Goal: Task Accomplishment & Management: Use online tool/utility

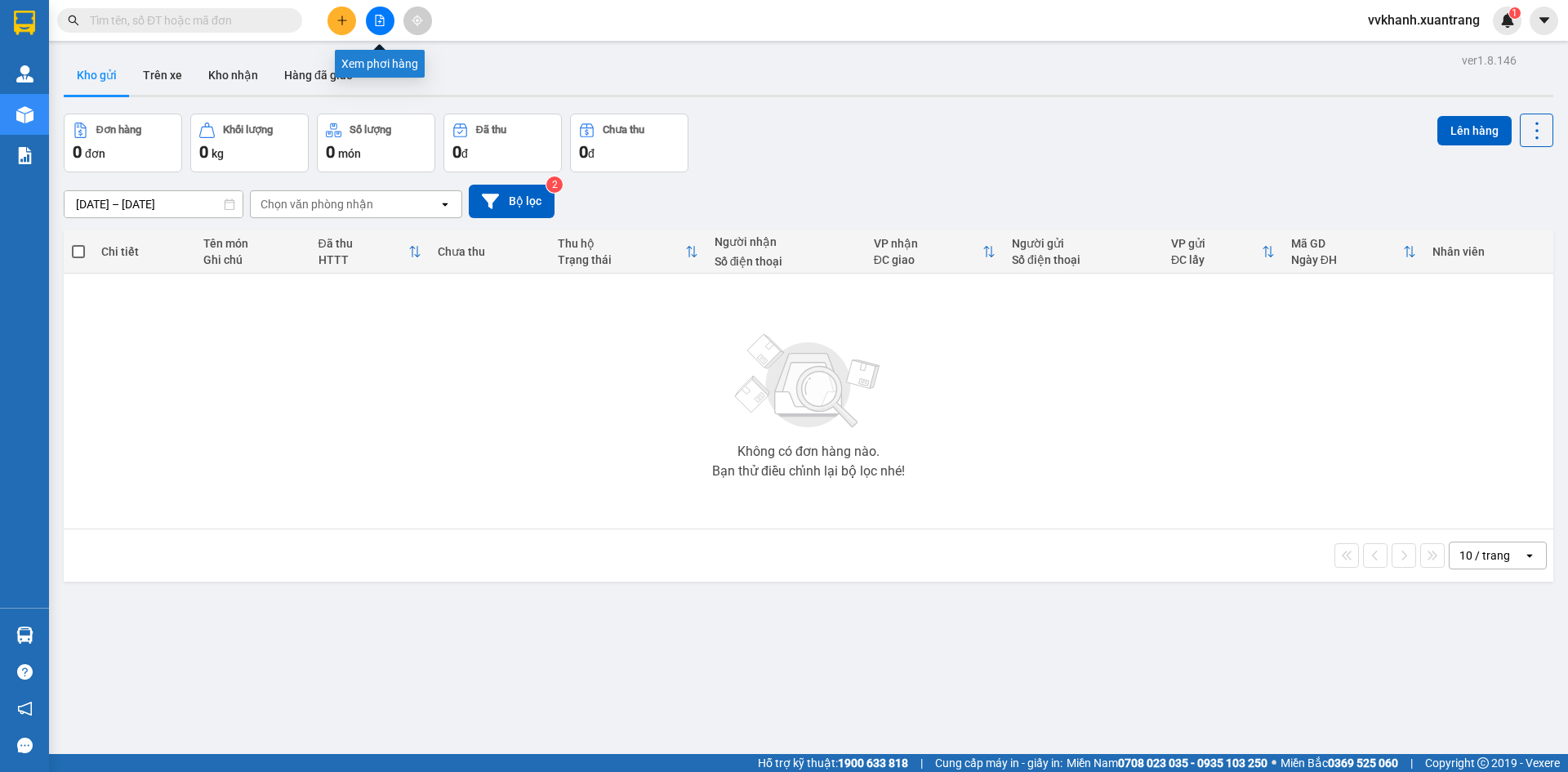
click at [380, 20] on icon "file-add" at bounding box center [379, 20] width 9 height 12
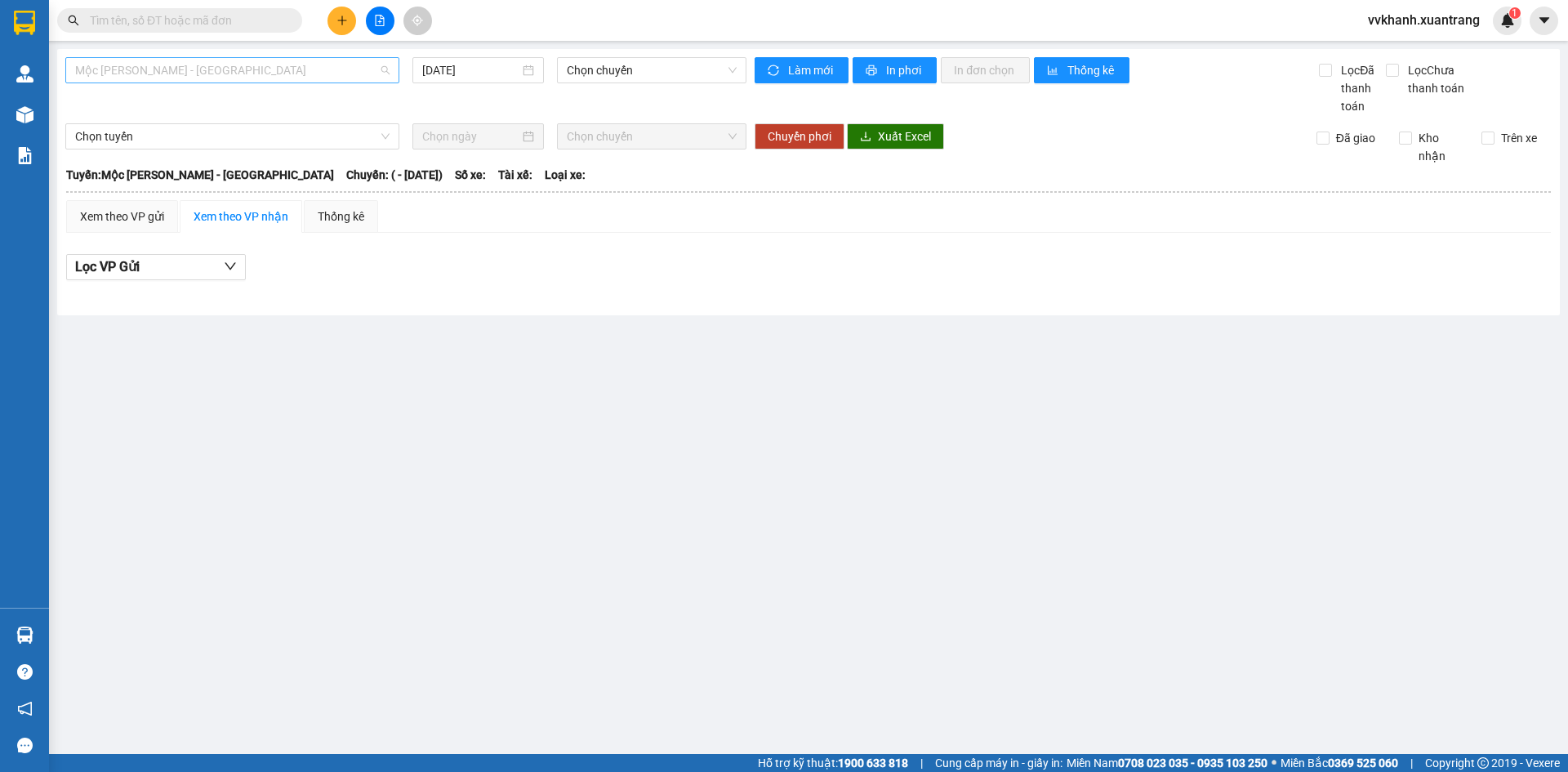
click at [228, 67] on span "Mộc [PERSON_NAME] - [GEOGRAPHIC_DATA]" at bounding box center [232, 69] width 315 height 24
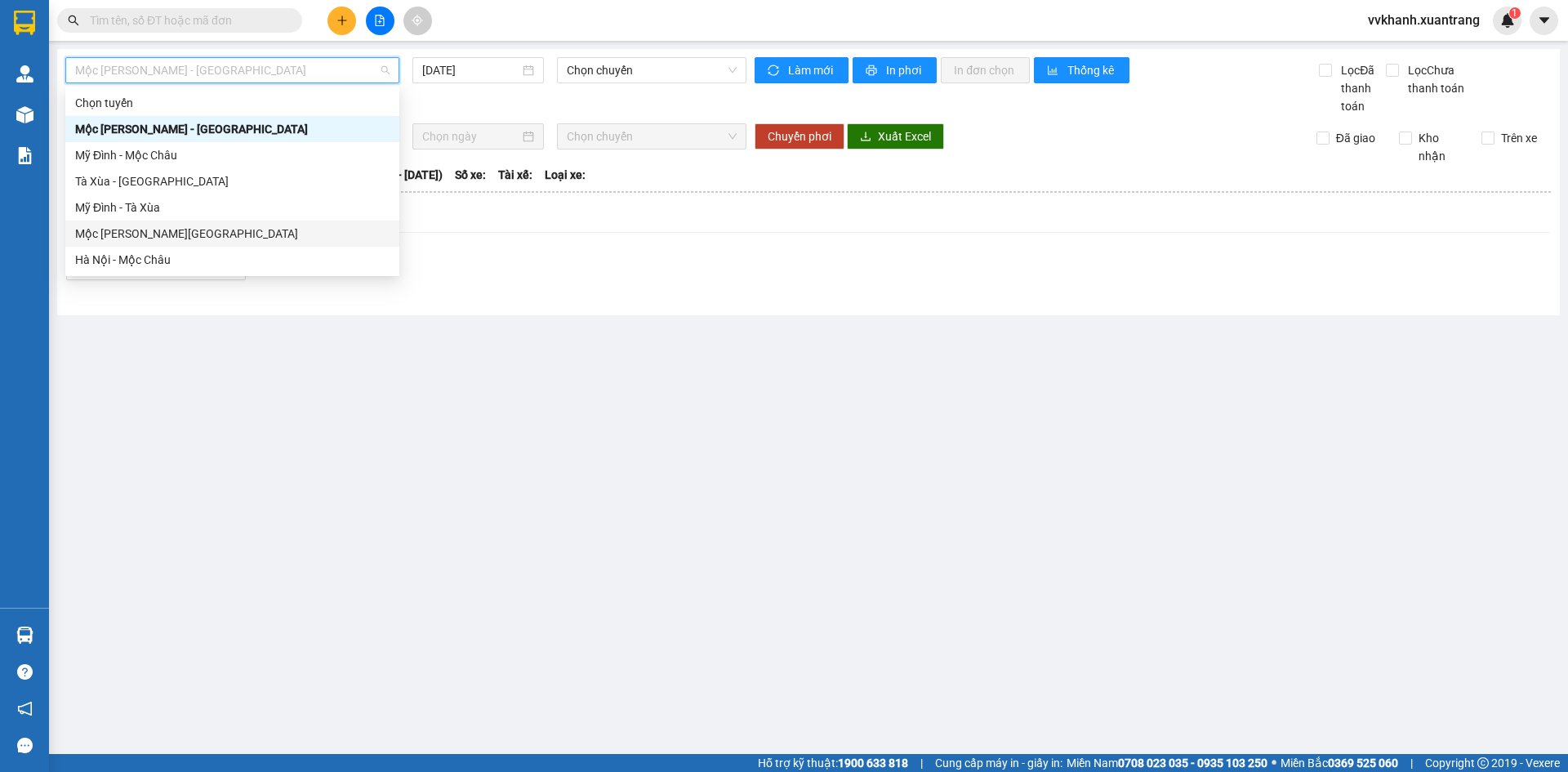
click at [171, 239] on div "Mộc [PERSON_NAME][GEOGRAPHIC_DATA]" at bounding box center [232, 233] width 315 height 18
type input "[DATE]"
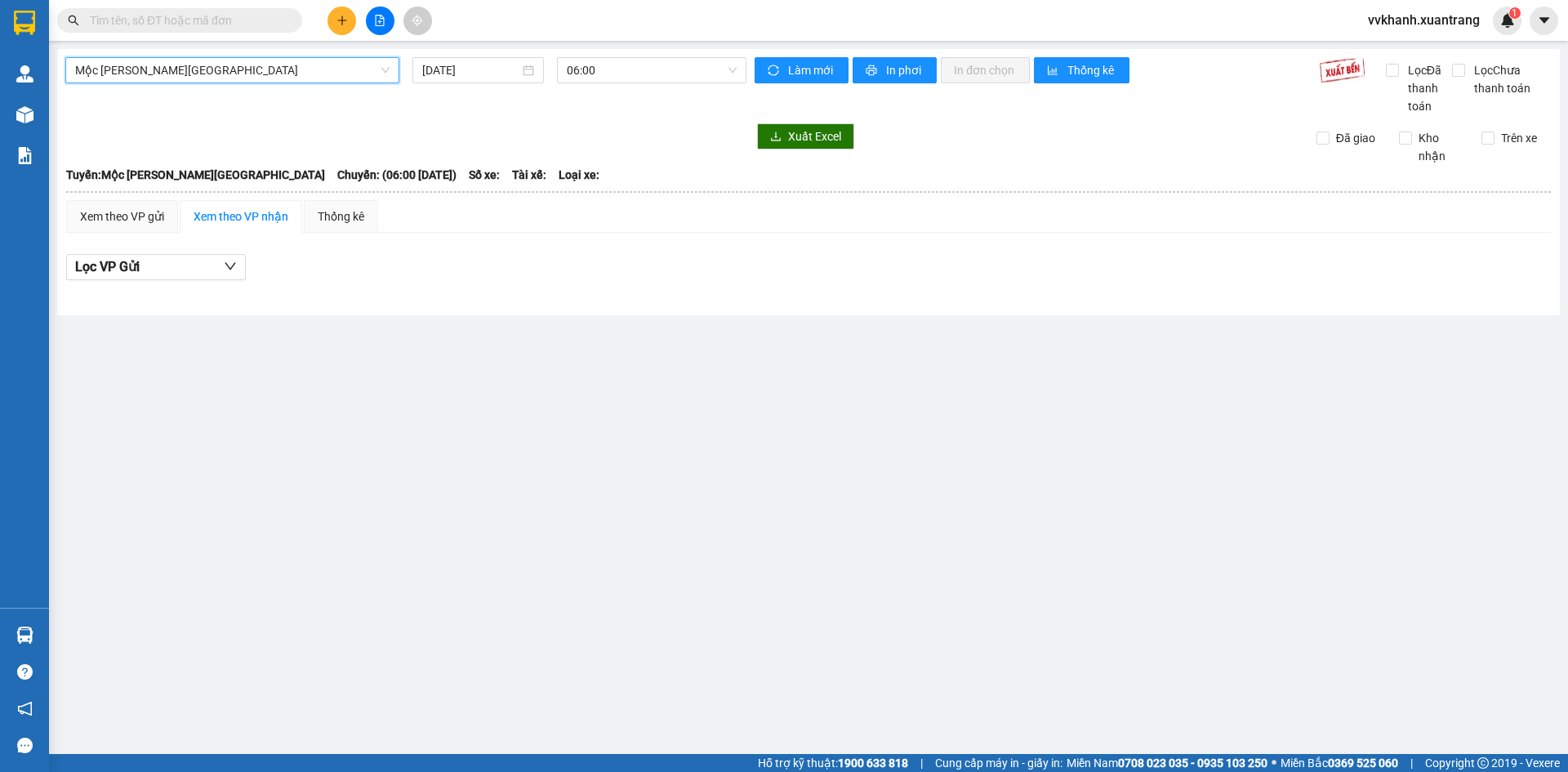
click at [606, 85] on div "Mộc [PERSON_NAME][GEOGRAPHIC_DATA] [GEOGRAPHIC_DATA][PERSON_NAME][GEOGRAPHIC_DA…" at bounding box center [406, 86] width 681 height 58
click at [604, 78] on span "06:00" at bounding box center [652, 69] width 169 height 24
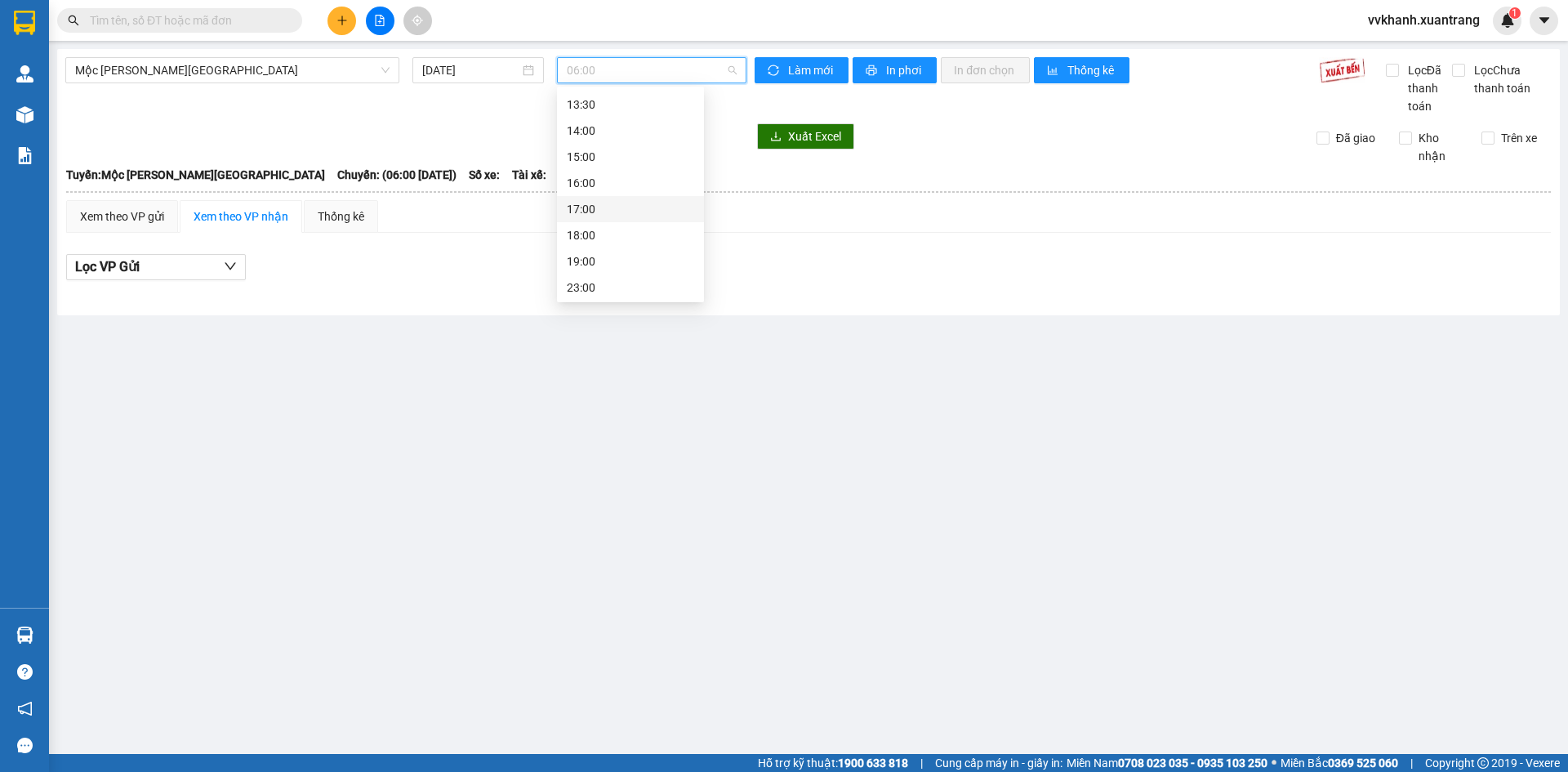
scroll to position [235, 0]
click at [590, 256] on div "19:00" at bounding box center [630, 259] width 127 height 18
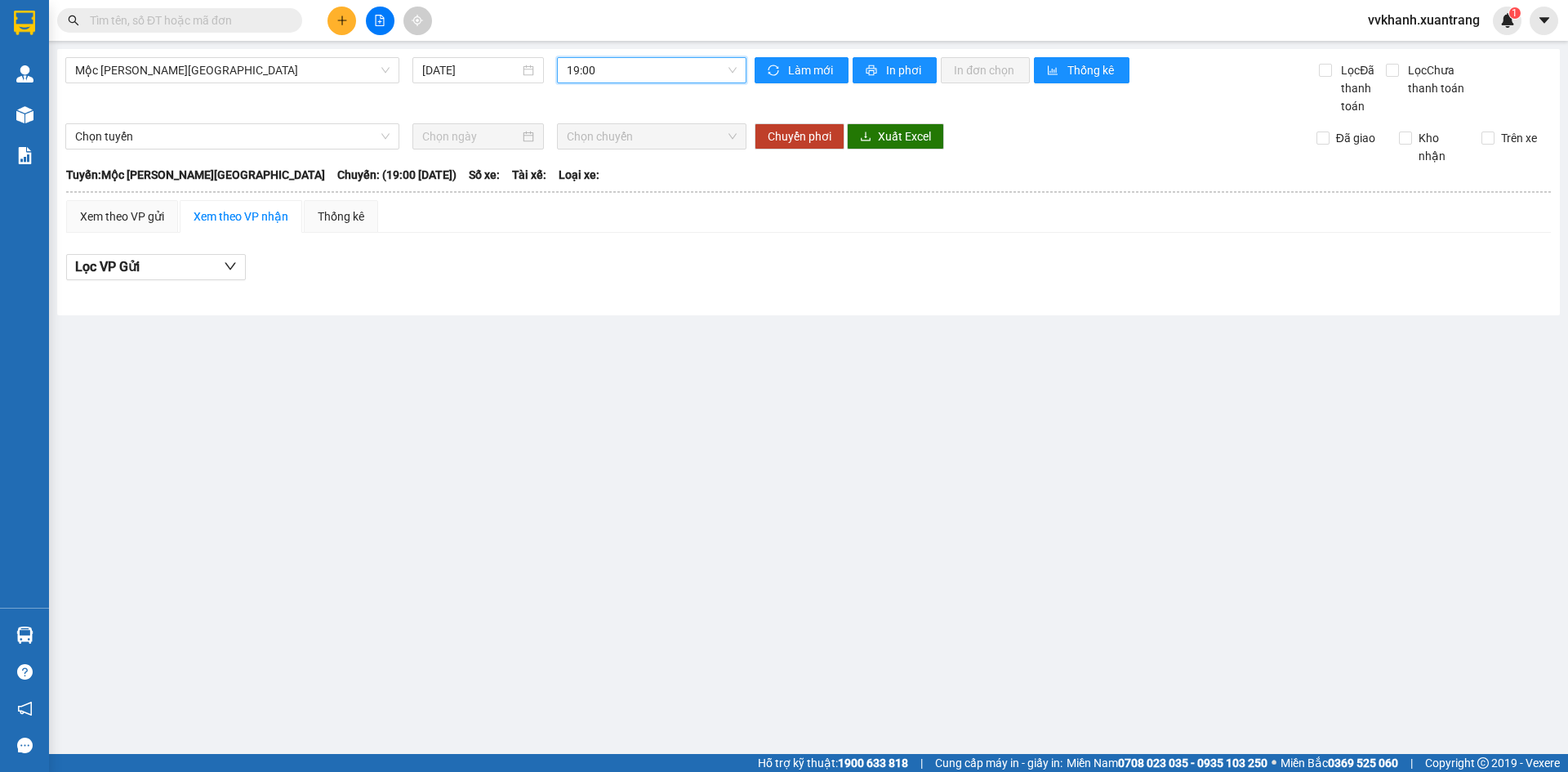
drag, startPoint x: 622, startPoint y: 61, endPoint x: 616, endPoint y: 115, distance: 54.3
click at [621, 63] on span "19:00" at bounding box center [652, 69] width 169 height 24
click at [609, 218] on div "17:00" at bounding box center [630, 207] width 147 height 26
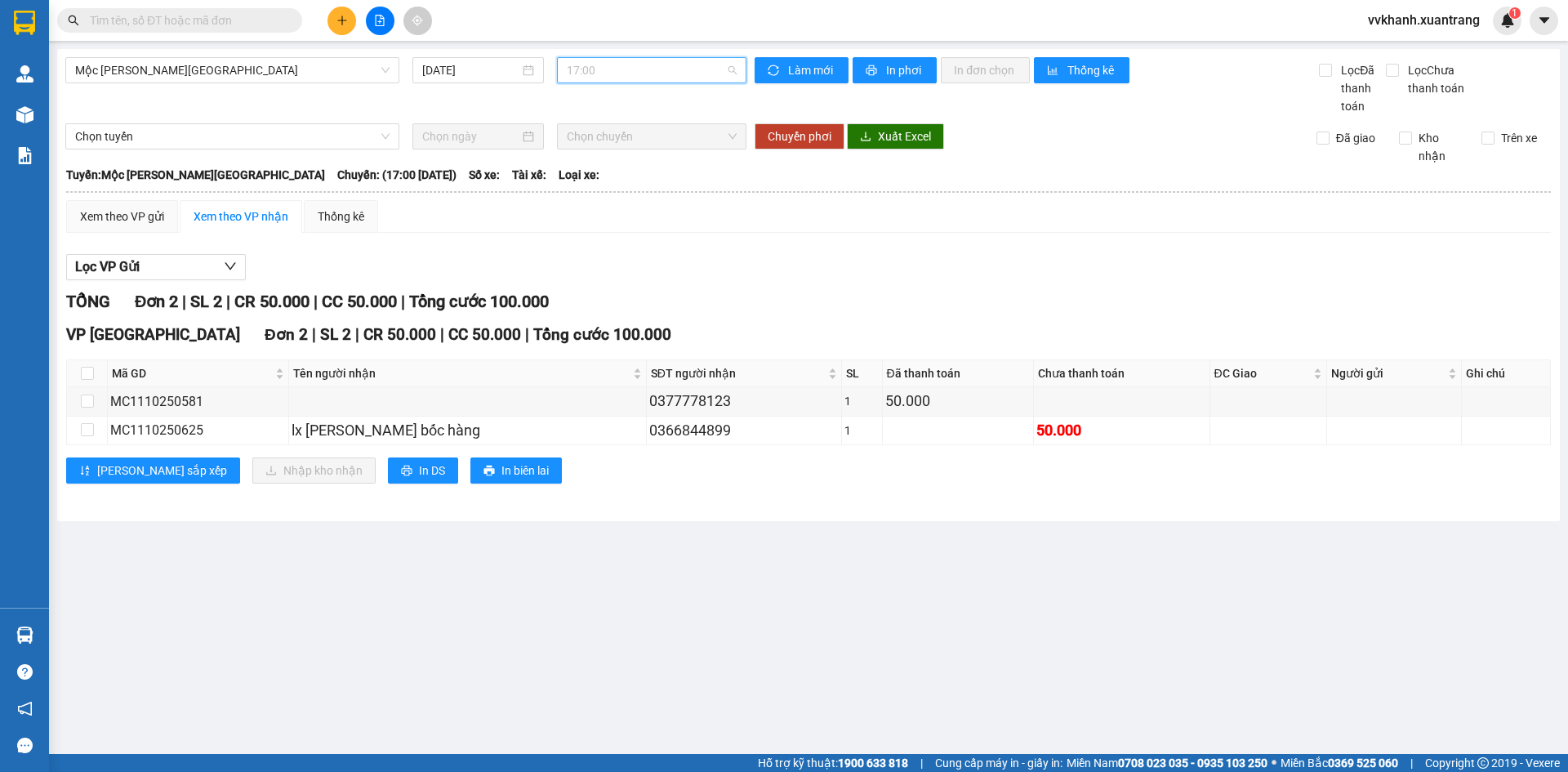
drag, startPoint x: 612, startPoint y: 74, endPoint x: 536, endPoint y: 198, distance: 145.4
click at [612, 76] on span "17:00" at bounding box center [652, 69] width 169 height 24
click at [578, 242] on div "18:00" at bounding box center [630, 233] width 127 height 18
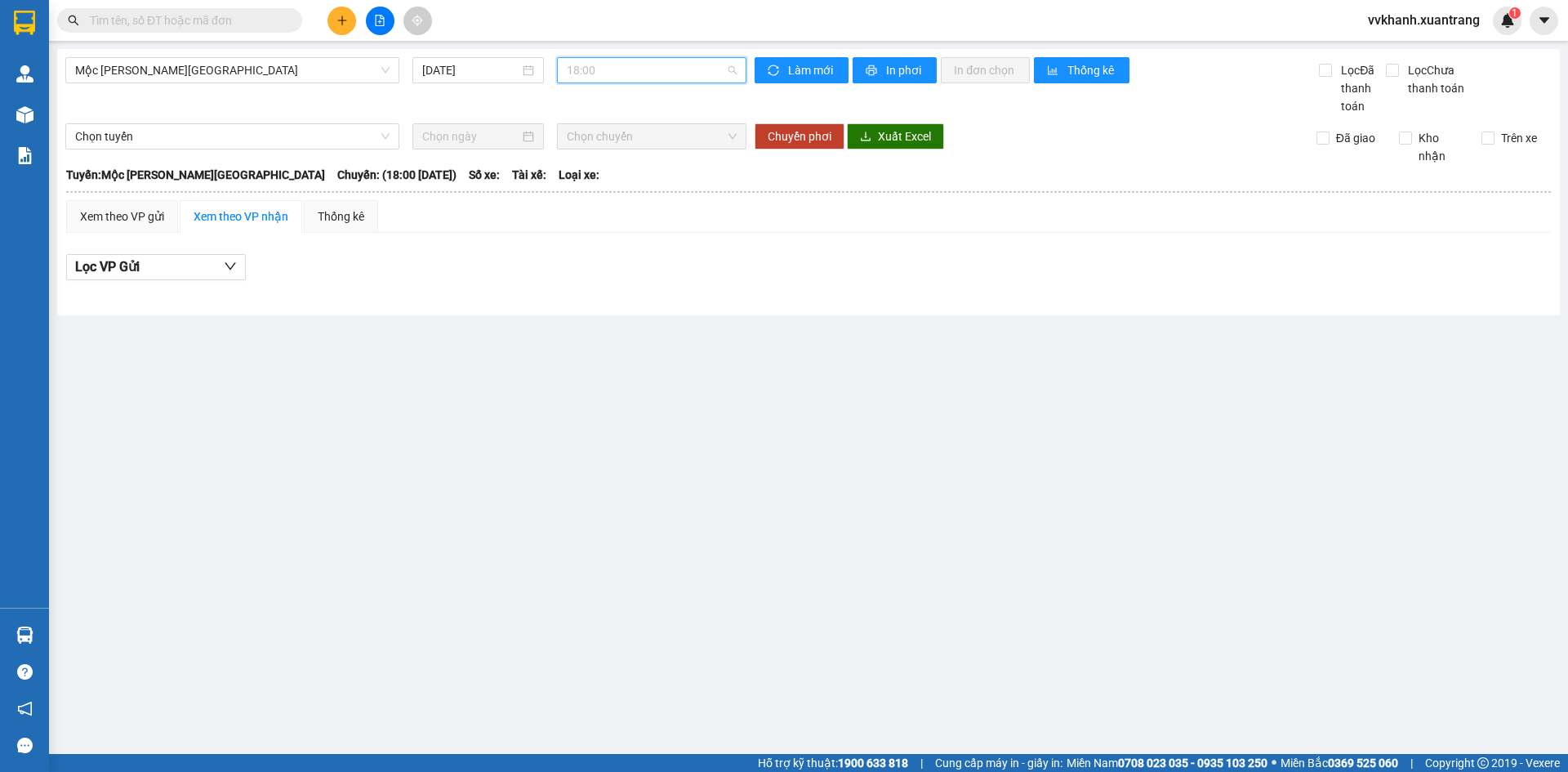
drag, startPoint x: 631, startPoint y: 75, endPoint x: 619, endPoint y: 165, distance: 90.8
click at [630, 75] on span "18:00" at bounding box center [652, 69] width 169 height 24
click at [613, 277] on div "23:00" at bounding box center [630, 286] width 127 height 18
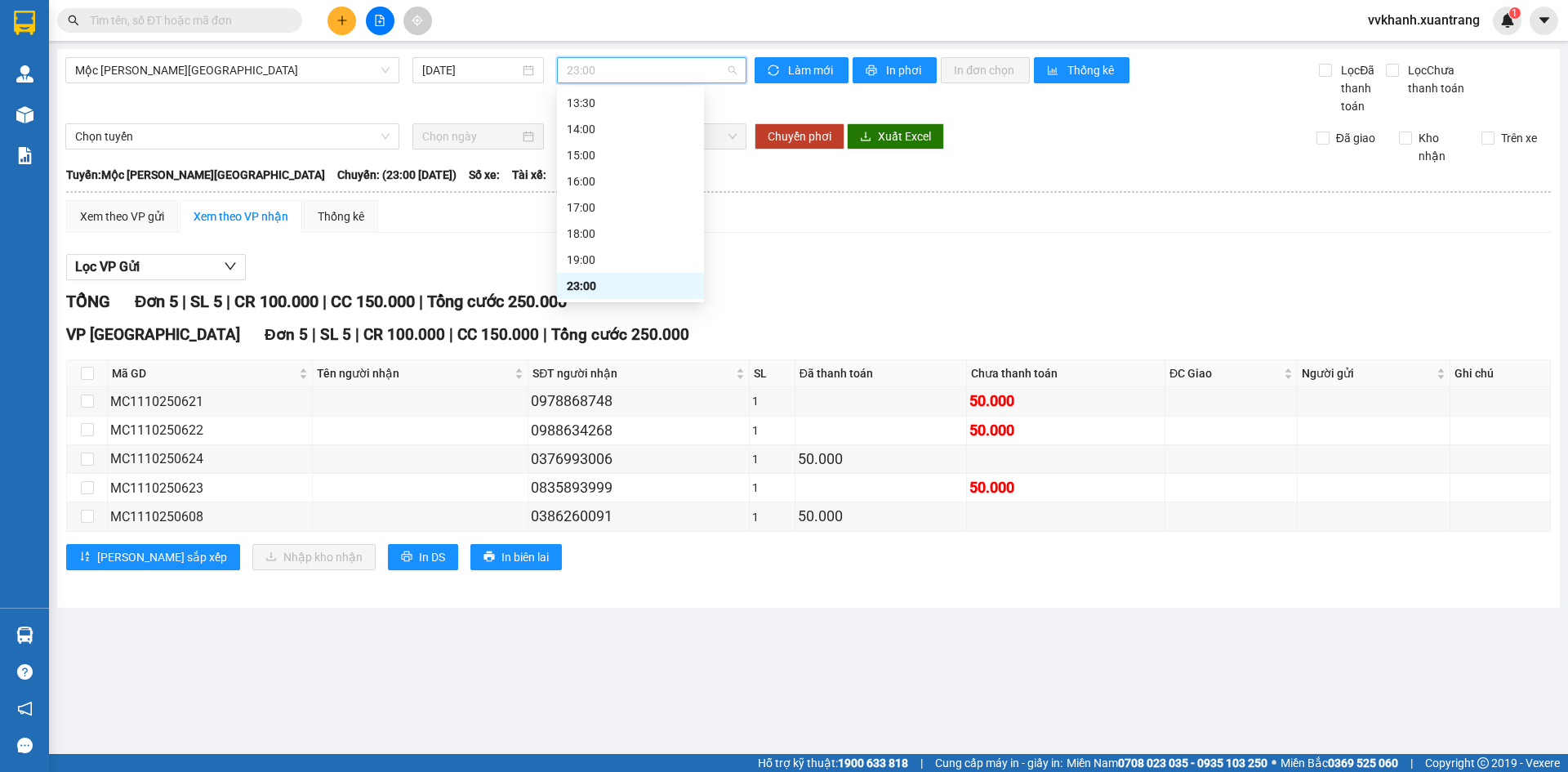
click at [597, 75] on span "23:00" at bounding box center [652, 69] width 169 height 24
click at [624, 247] on div "19:00" at bounding box center [630, 259] width 147 height 26
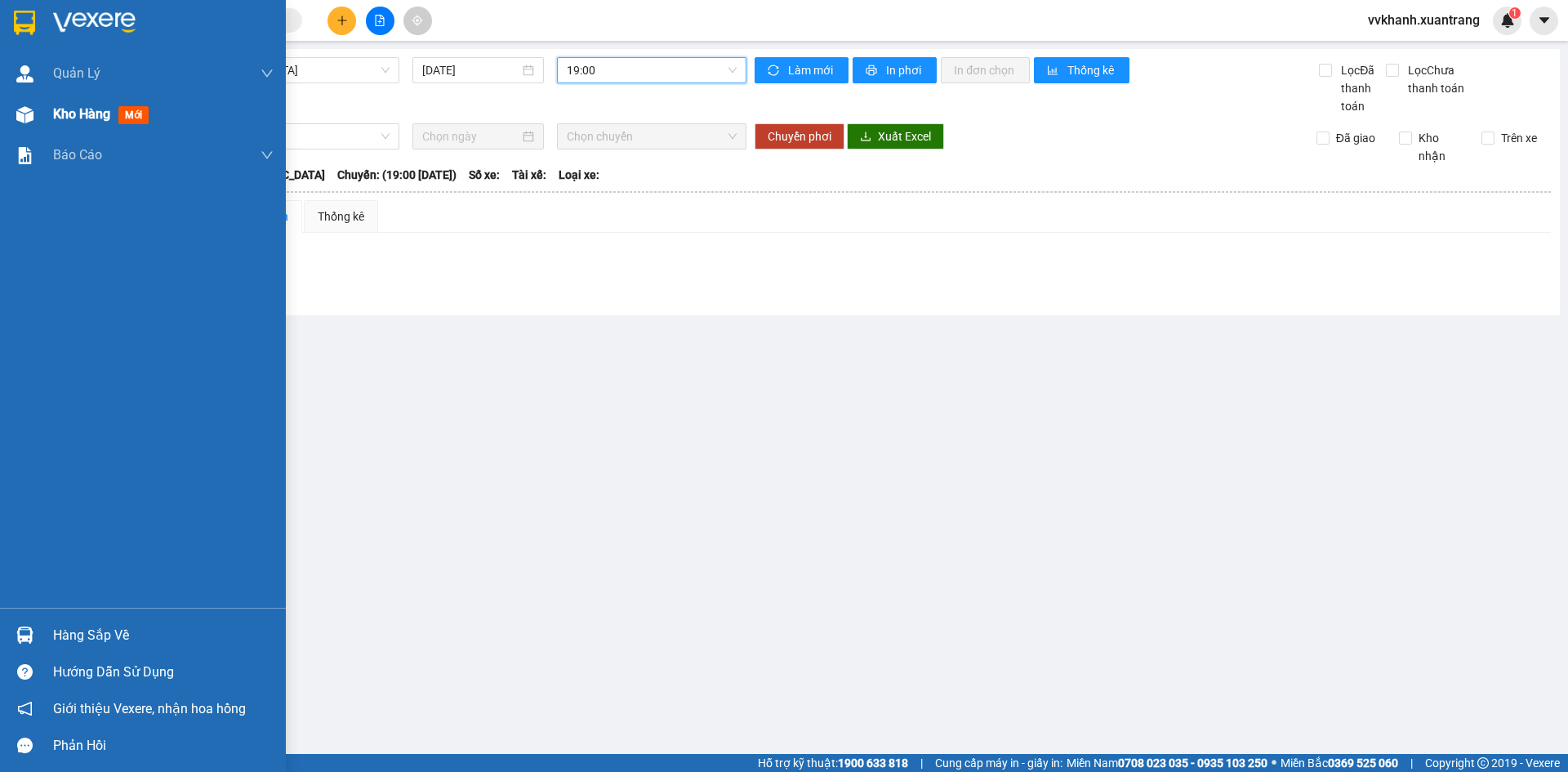
click at [24, 120] on img at bounding box center [25, 115] width 17 height 17
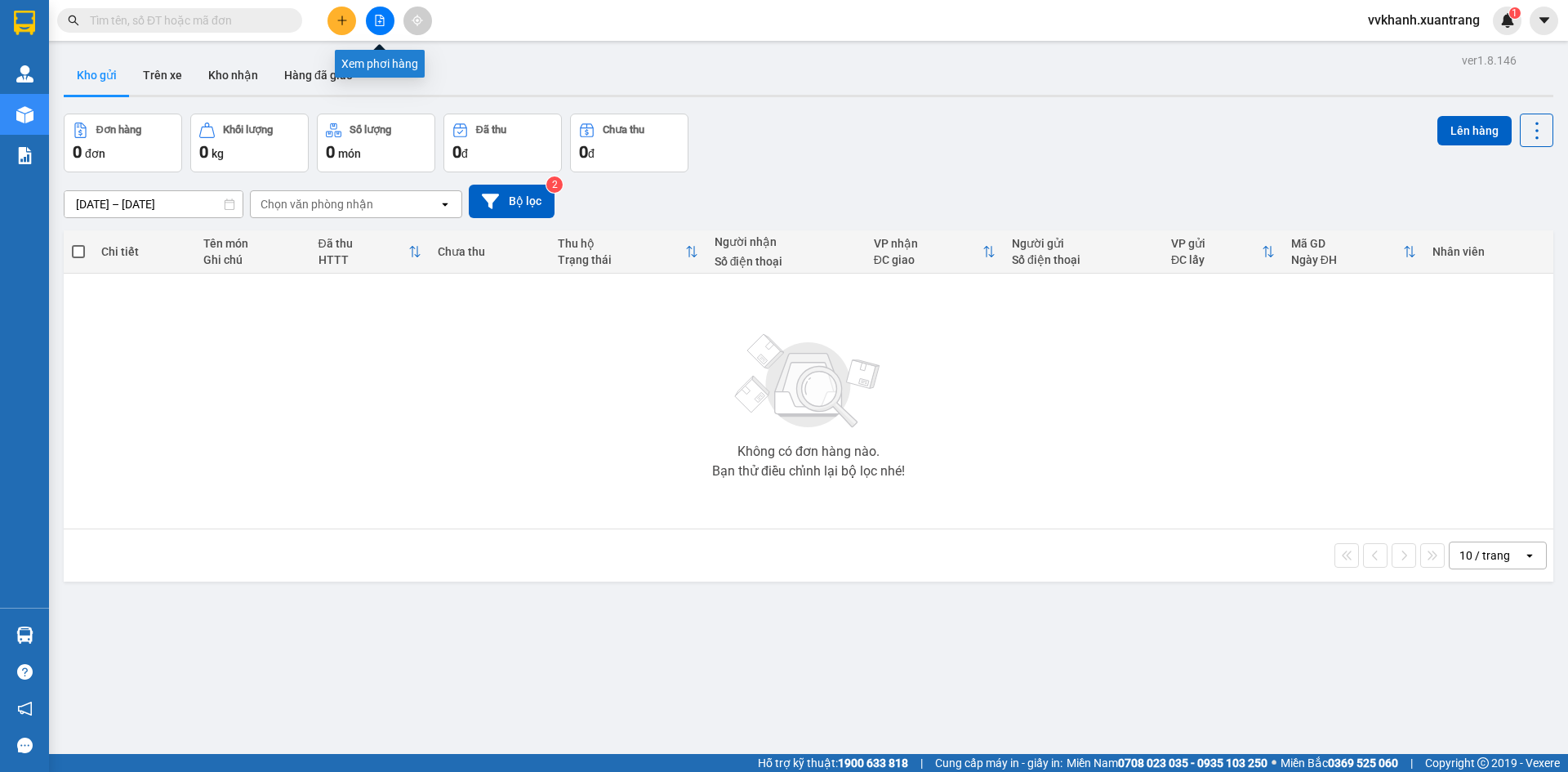
click at [381, 23] on icon "file-add" at bounding box center [380, 20] width 12 height 12
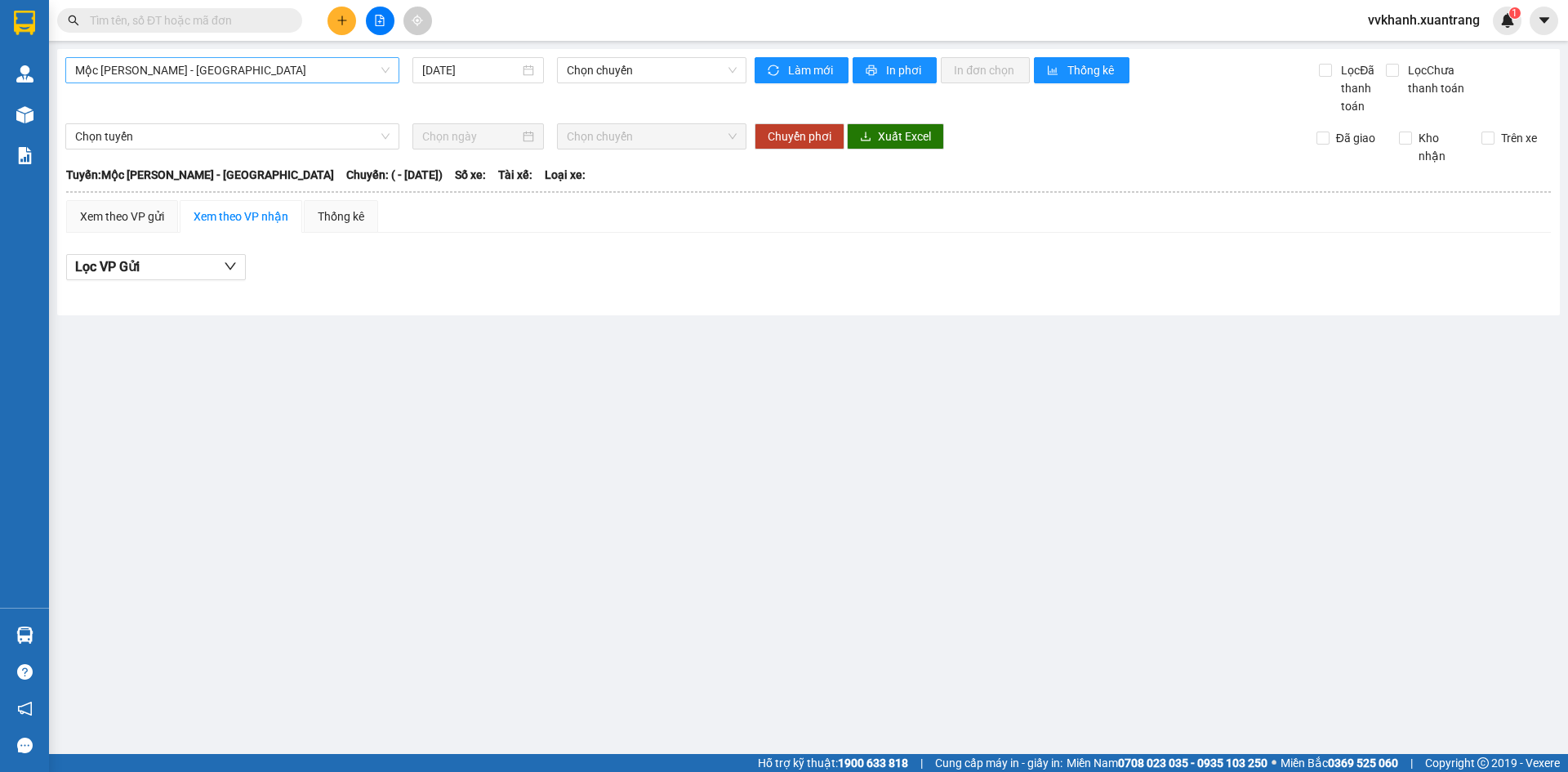
click at [155, 65] on span "Mộc [PERSON_NAME] - [GEOGRAPHIC_DATA]" at bounding box center [232, 69] width 315 height 24
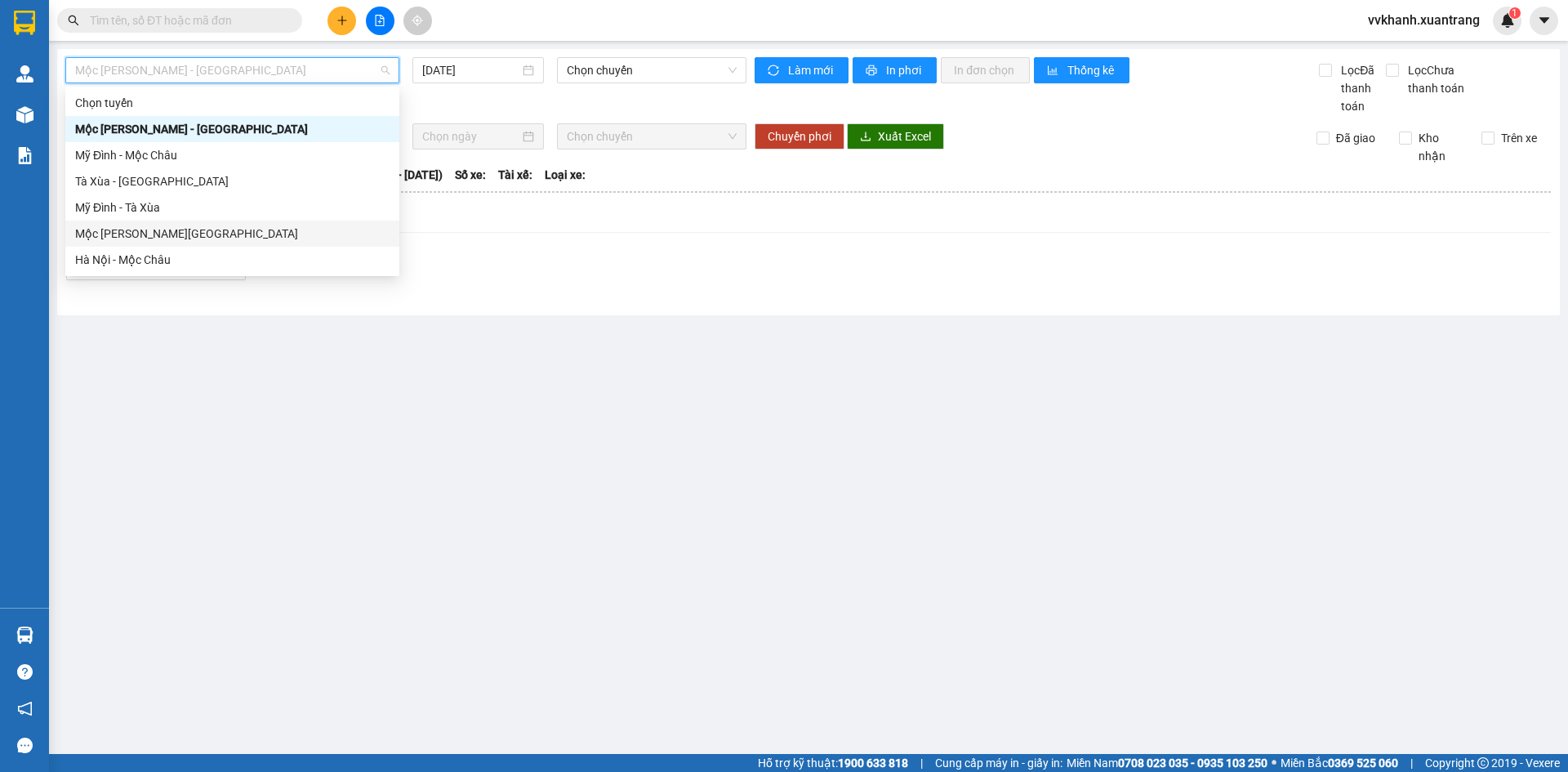
click at [148, 225] on div "Mộc [PERSON_NAME][GEOGRAPHIC_DATA]" at bounding box center [232, 233] width 315 height 18
type input "[DATE]"
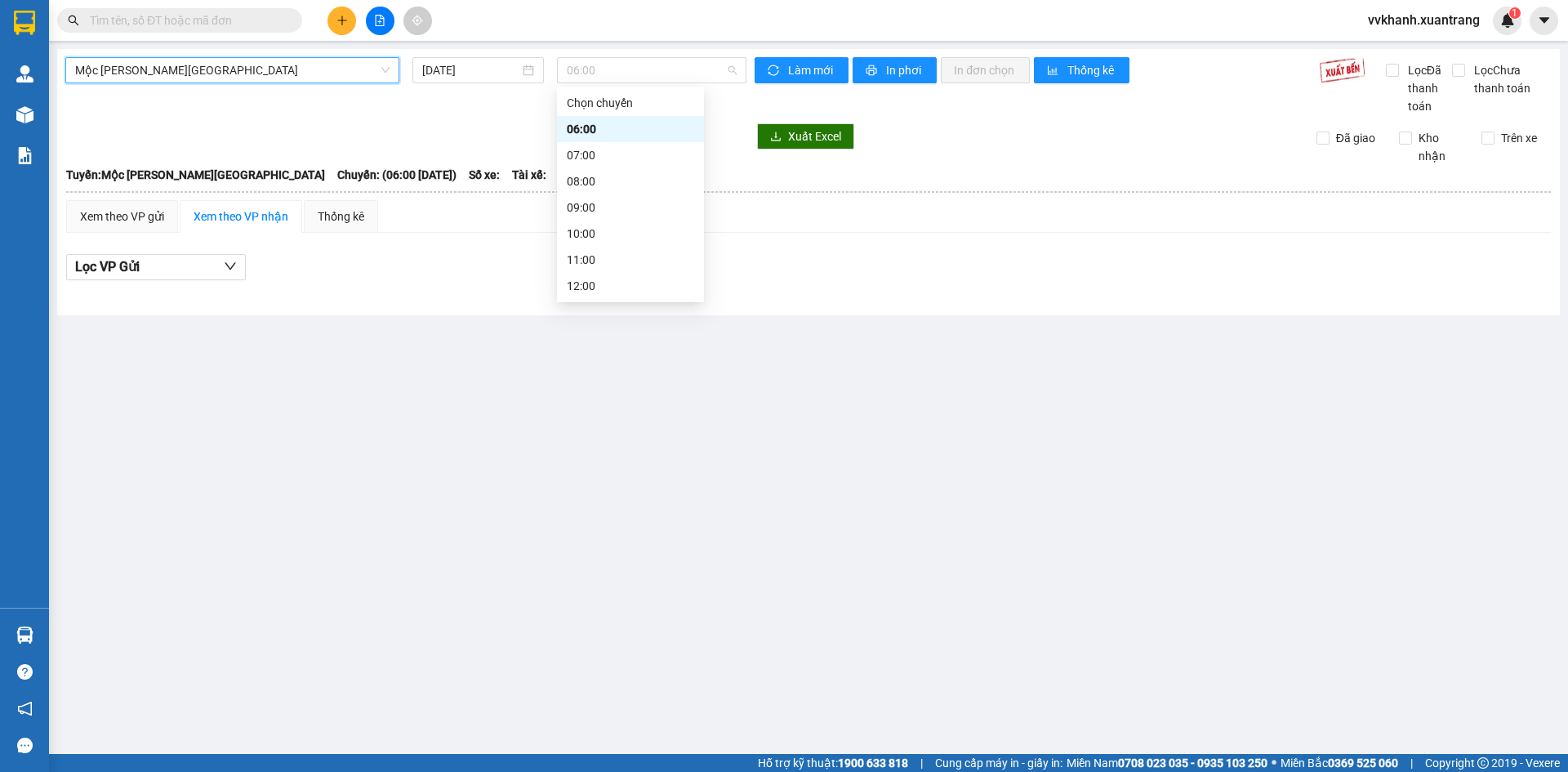
drag, startPoint x: 643, startPoint y: 77, endPoint x: 602, endPoint y: 196, distance: 125.9
click at [643, 78] on span "06:00" at bounding box center [652, 69] width 169 height 24
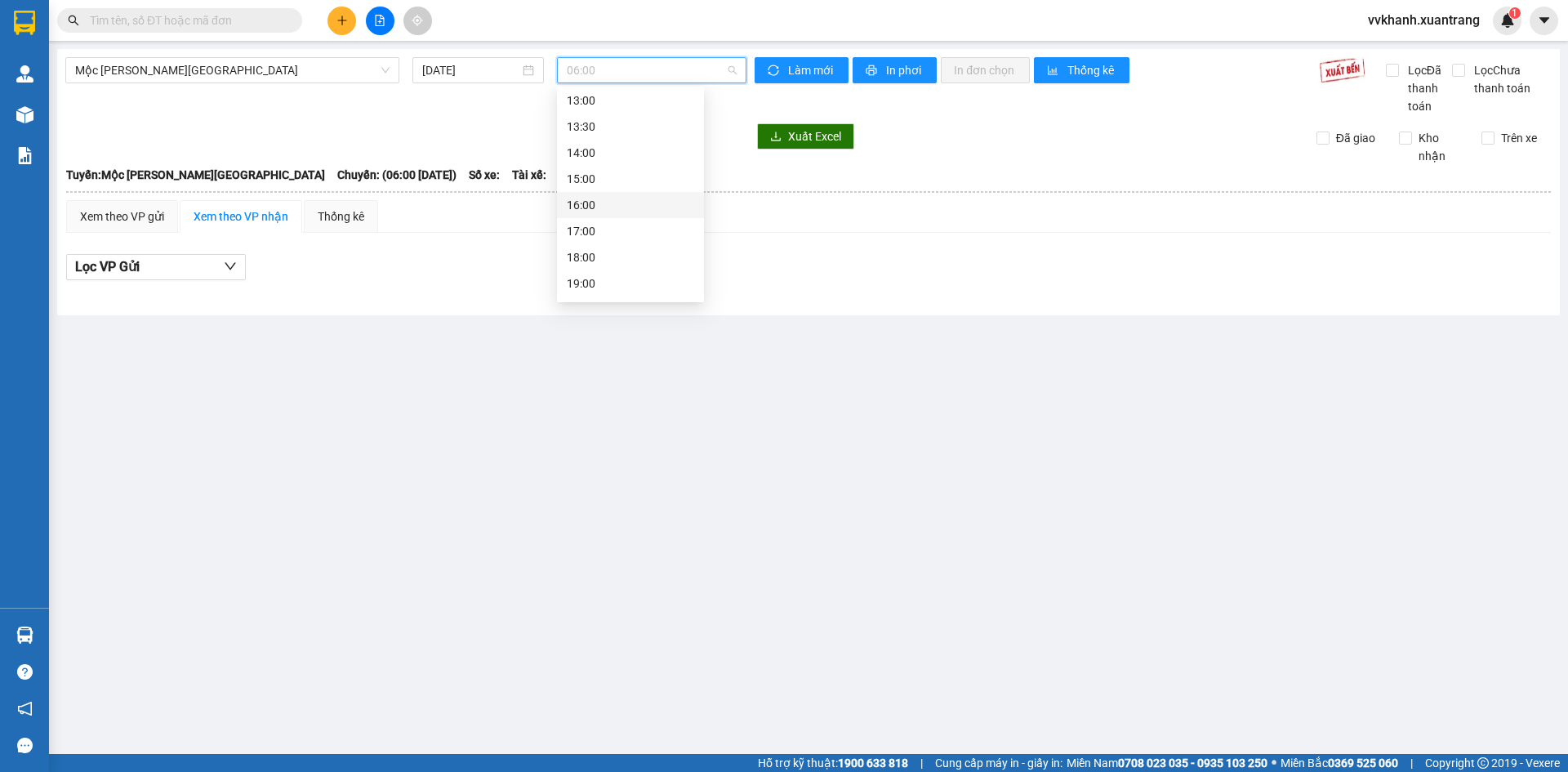
scroll to position [235, 0]
click at [617, 231] on div "18:00" at bounding box center [630, 233] width 127 height 18
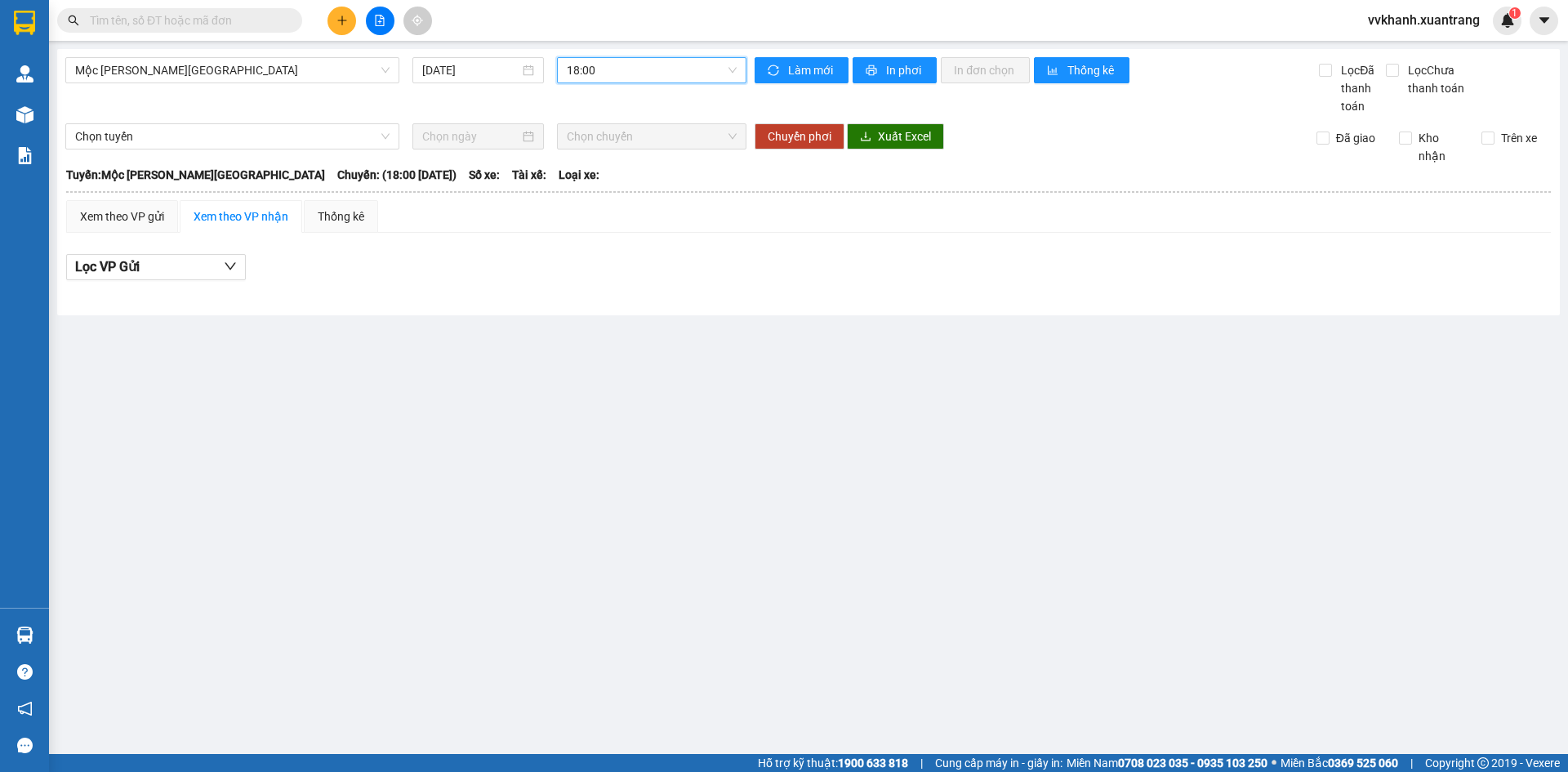
click at [604, 59] on span "18:00" at bounding box center [652, 69] width 169 height 24
click at [624, 273] on div "23:00" at bounding box center [630, 285] width 147 height 26
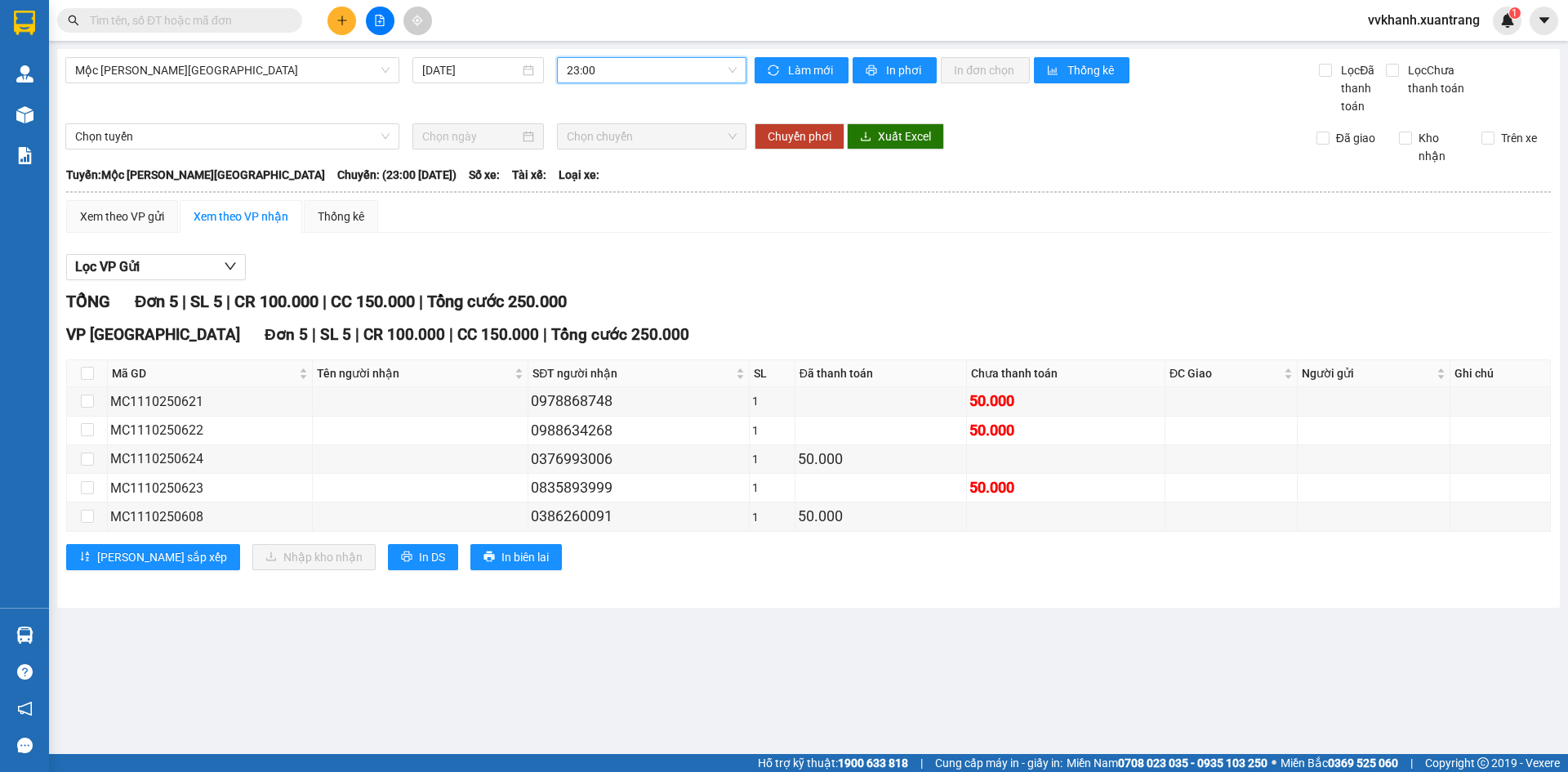
click at [600, 82] on span "23:00" at bounding box center [652, 69] width 169 height 24
click at [593, 255] on div "19:00" at bounding box center [630, 259] width 127 height 18
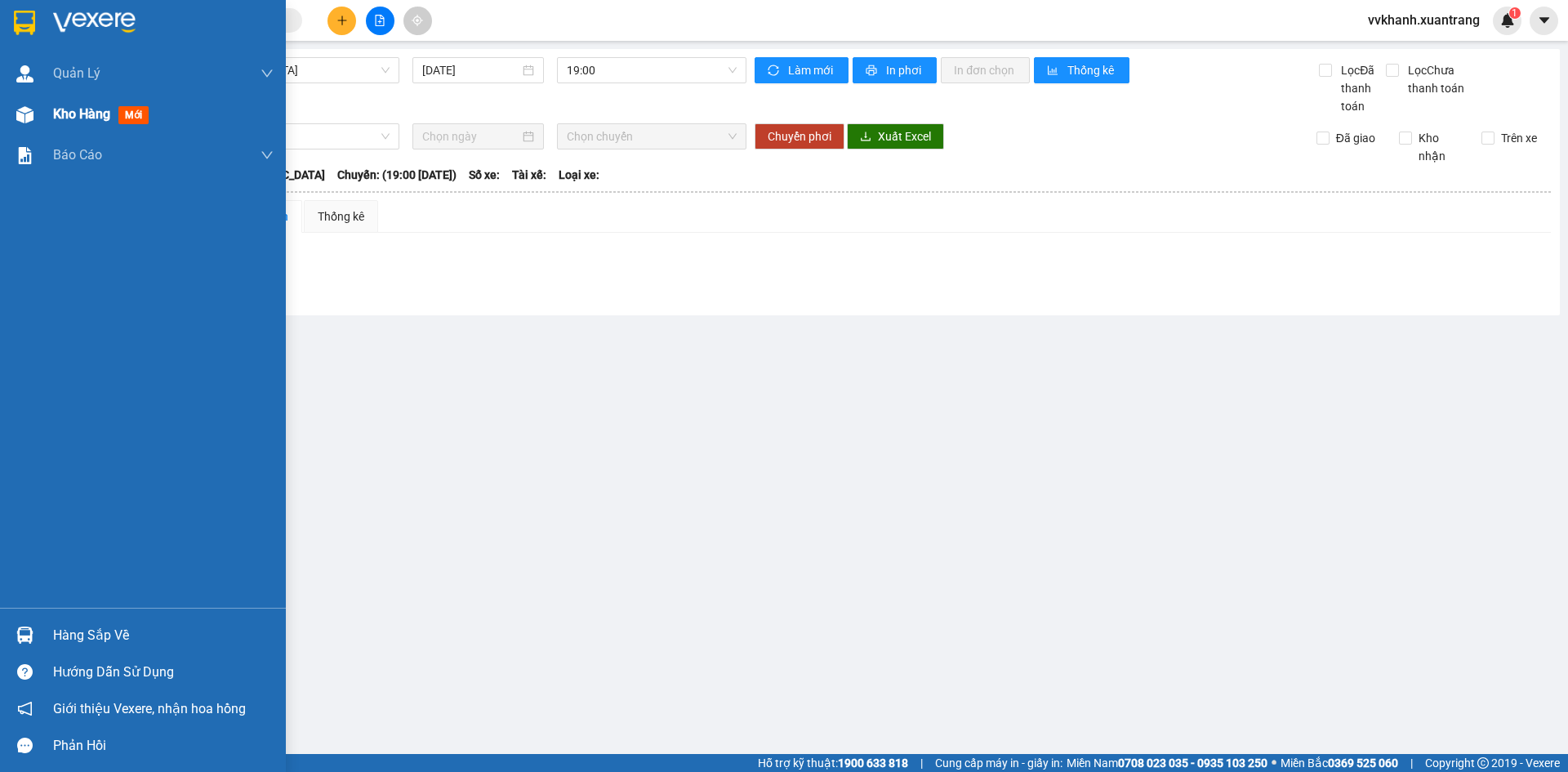
click at [45, 125] on div "Kho hàng mới" at bounding box center [142, 115] width 286 height 40
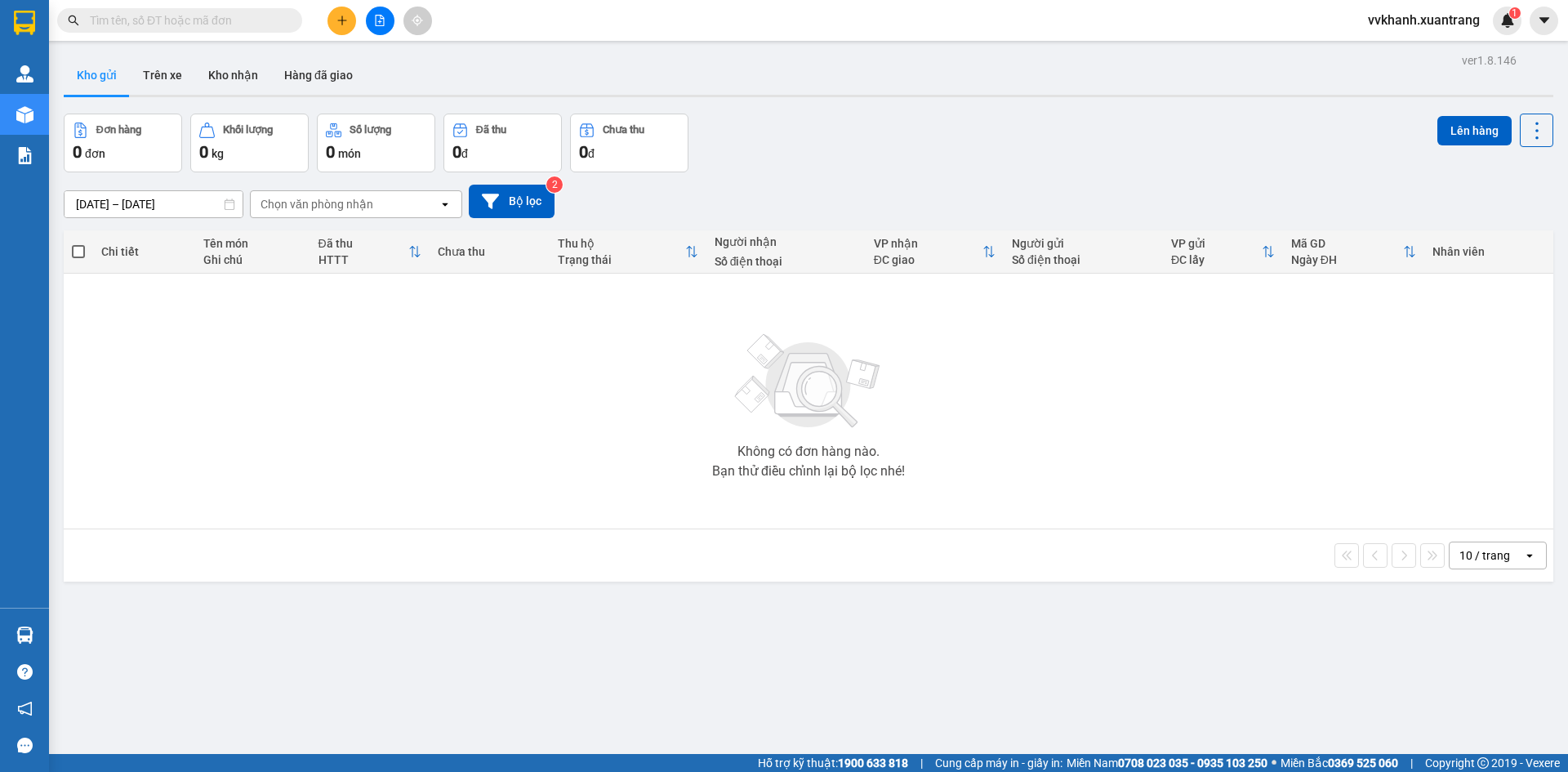
click at [877, 120] on div "Đơn hàng 0 đơn Khối lượng 0 kg Số lượng 0 món Đã thu 0 đ Chưa thu 0 đ Lên hàng" at bounding box center [809, 142] width 1490 height 59
